Goal: Use online tool/utility: Utilize a website feature to perform a specific function

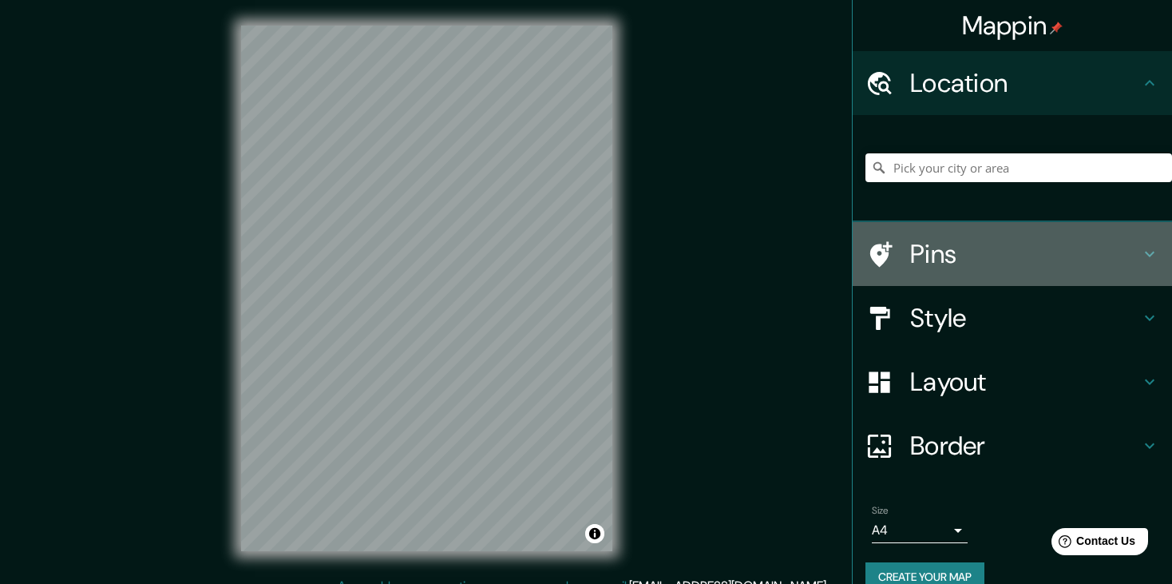
click at [917, 256] on h4 "Pins" at bounding box center [1025, 254] width 230 height 32
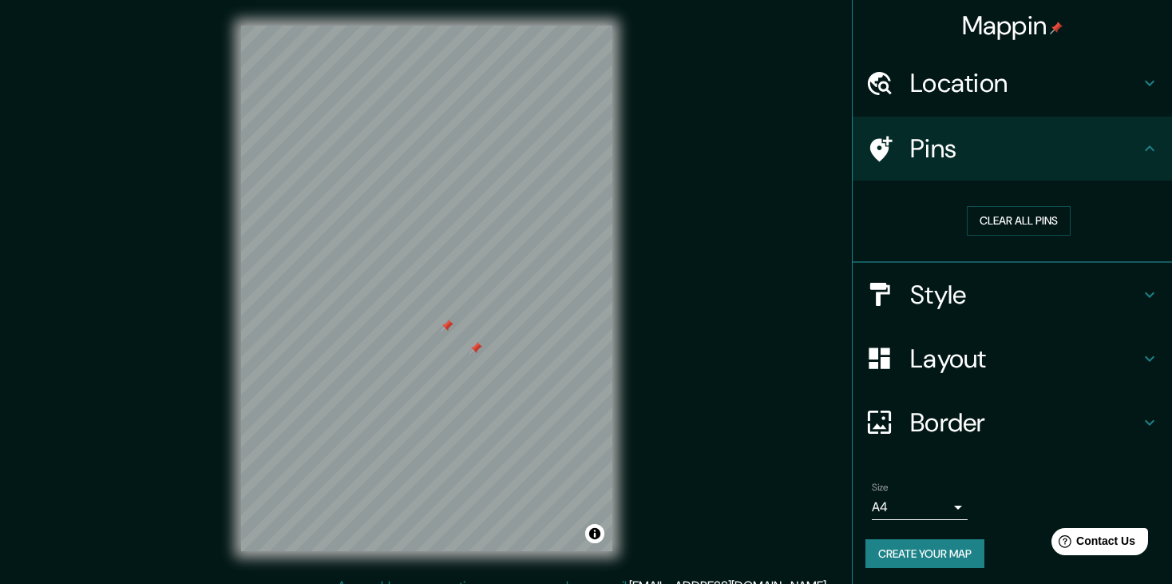
click at [944, 279] on h4 "Style" at bounding box center [1025, 295] width 230 height 32
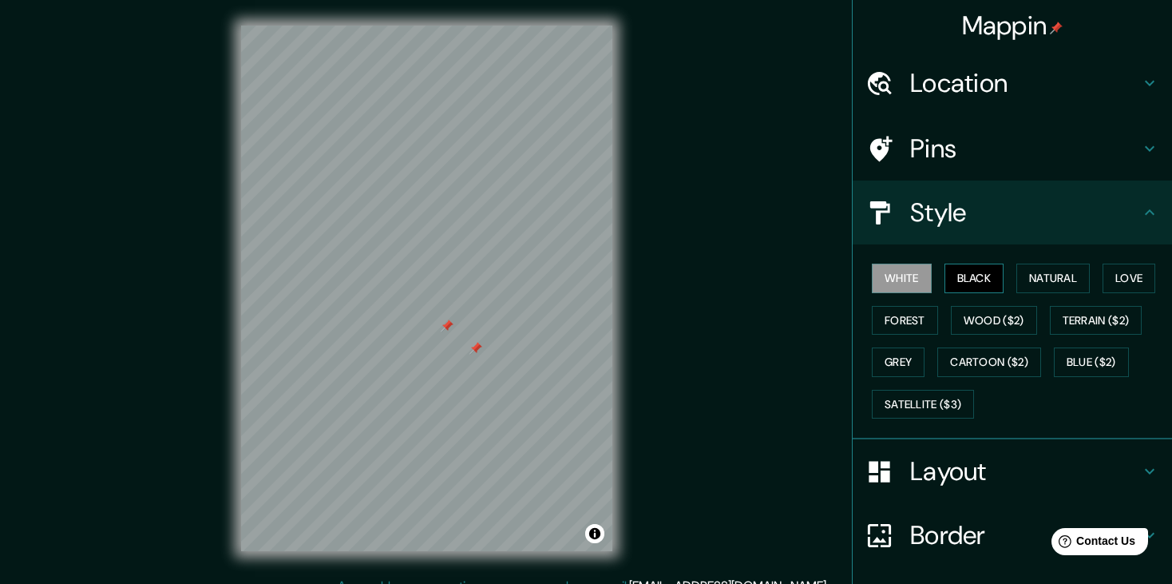
click at [968, 272] on button "Black" at bounding box center [974, 278] width 60 height 30
click at [445, 319] on div at bounding box center [447, 325] width 13 height 13
click at [1064, 274] on button "Natural" at bounding box center [1052, 278] width 73 height 30
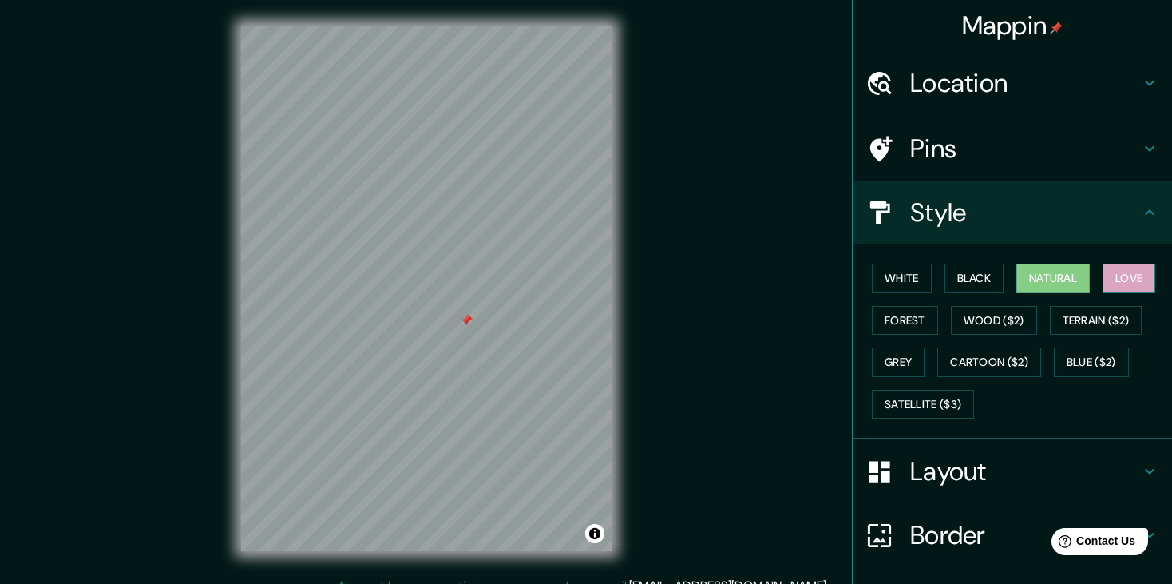
click at [1111, 273] on button "Love" at bounding box center [1128, 278] width 53 height 30
click at [1047, 284] on button "Natural" at bounding box center [1052, 278] width 73 height 30
click at [957, 323] on button "Wood ($2)" at bounding box center [994, 321] width 86 height 30
click at [1031, 280] on button "Natural" at bounding box center [1052, 278] width 73 height 30
click at [983, 469] on h4 "Layout" at bounding box center [1025, 471] width 230 height 32
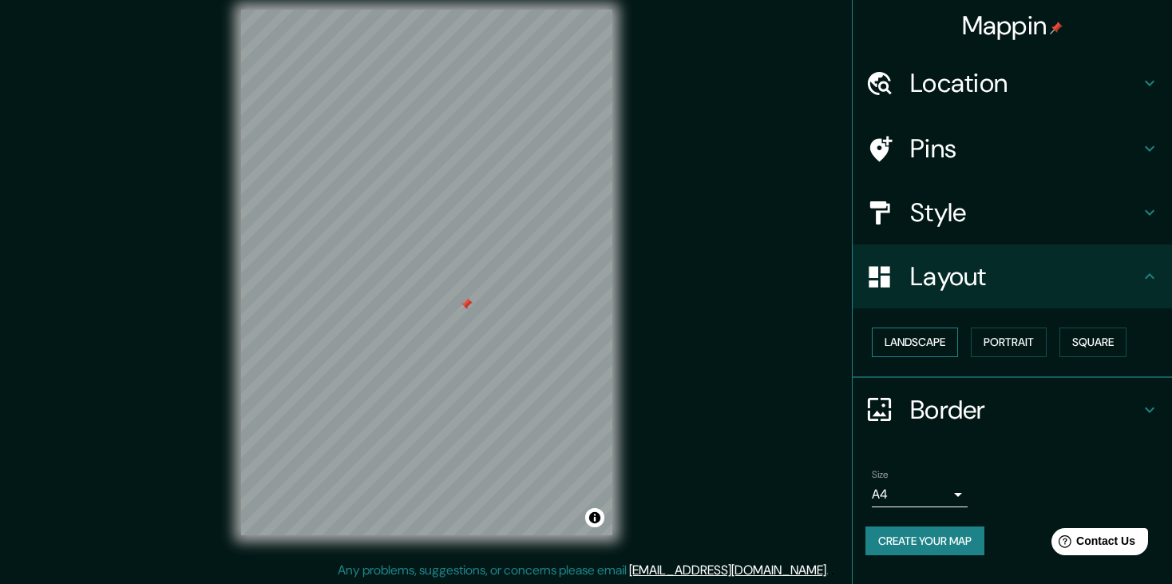
scroll to position [18, 0]
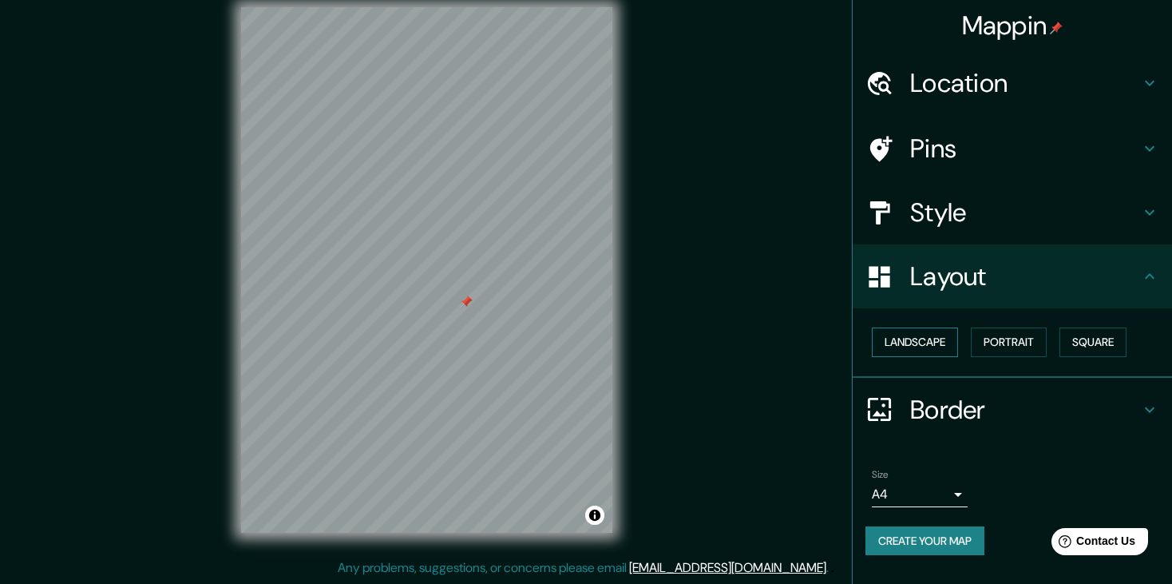
click at [900, 332] on button "Landscape" at bounding box center [915, 342] width 86 height 30
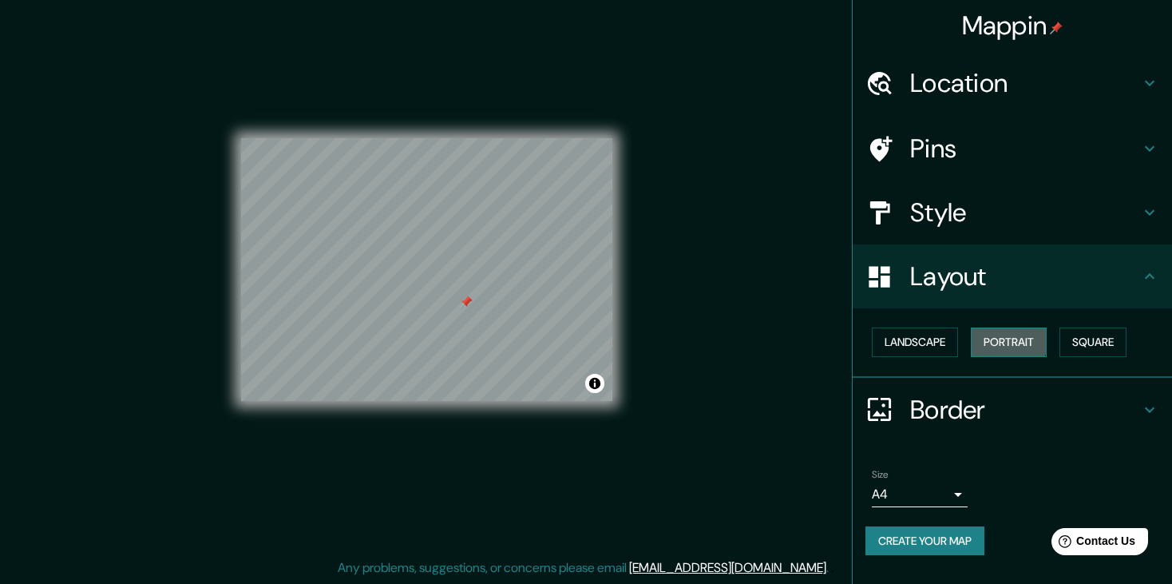
drag, startPoint x: 983, startPoint y: 338, endPoint x: 1027, endPoint y: 338, distance: 44.7
click at [984, 338] on button "Portrait" at bounding box center [1009, 342] width 76 height 30
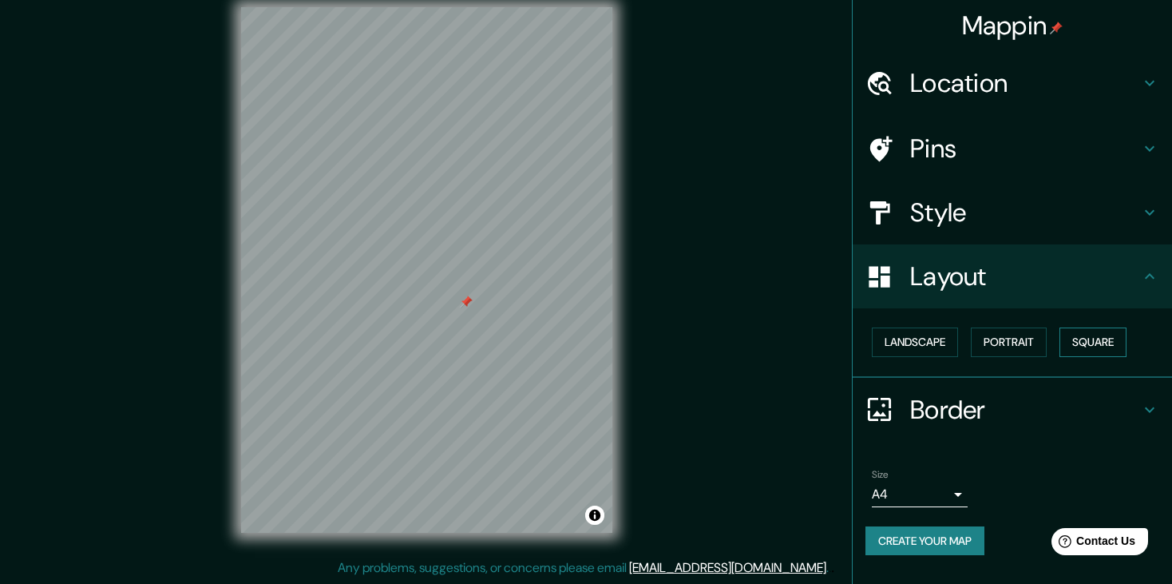
click at [1093, 332] on button "Square" at bounding box center [1092, 342] width 67 height 30
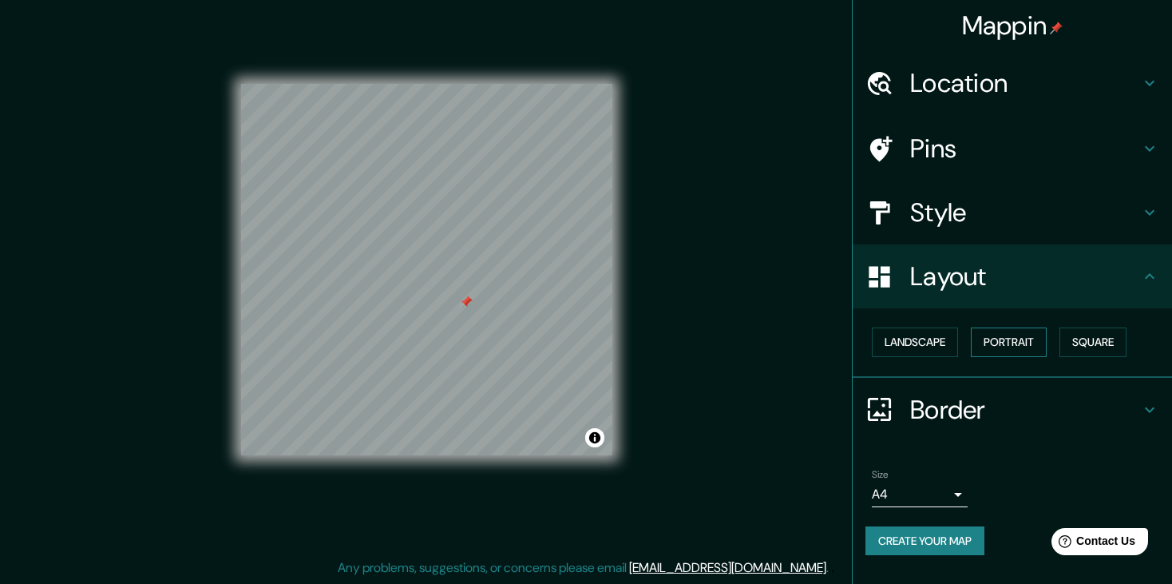
click at [1007, 334] on button "Portrait" at bounding box center [1009, 342] width 76 height 30
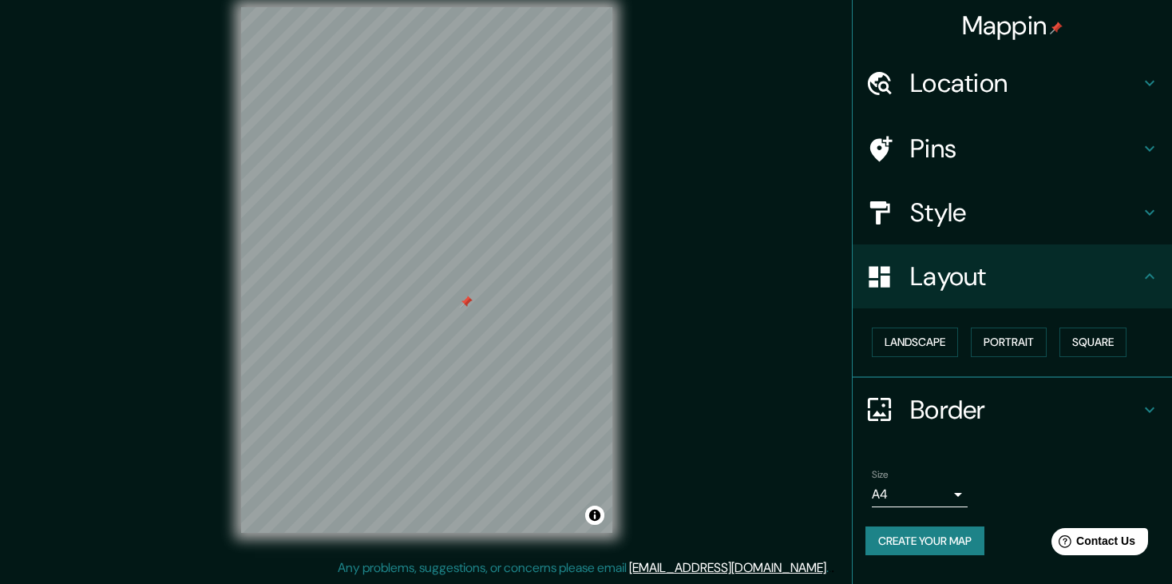
click at [1011, 394] on h4 "Border" at bounding box center [1025, 410] width 230 height 32
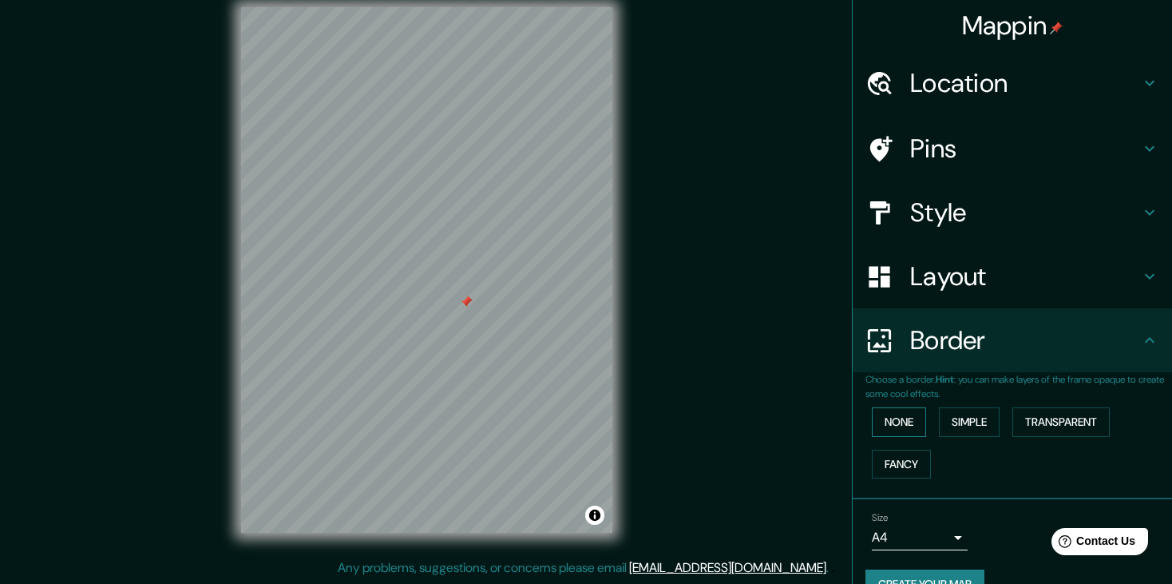
click at [878, 430] on button "None" at bounding box center [899, 422] width 54 height 30
click at [966, 423] on button "Simple" at bounding box center [969, 422] width 61 height 30
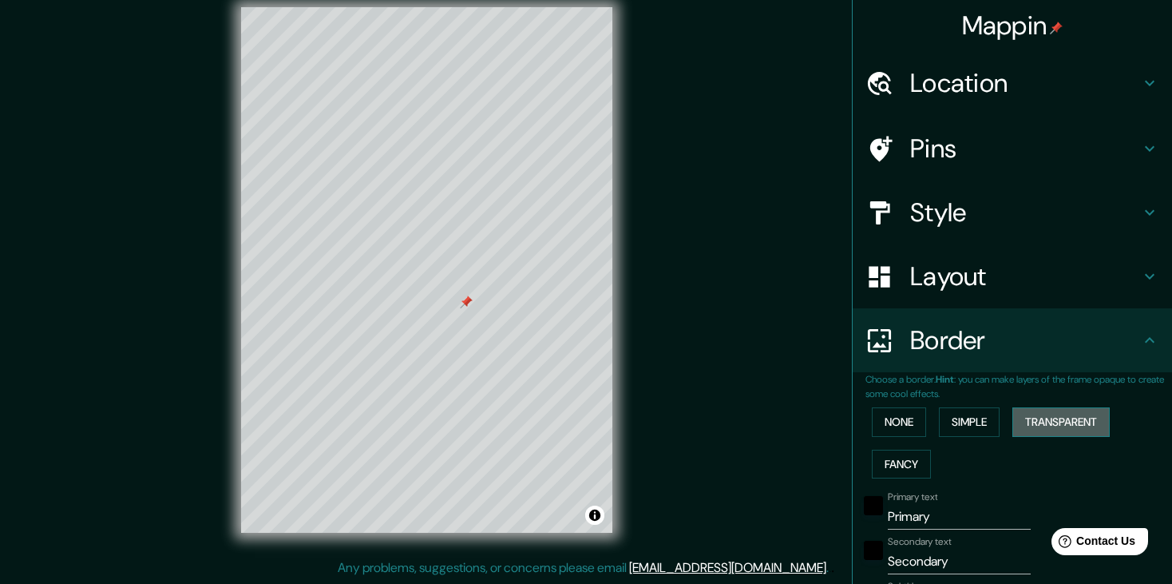
click at [1034, 408] on button "Transparent" at bounding box center [1060, 422] width 97 height 30
click at [884, 453] on button "Fancy" at bounding box center [901, 464] width 59 height 30
